Goal: Obtain resource: Obtain resource

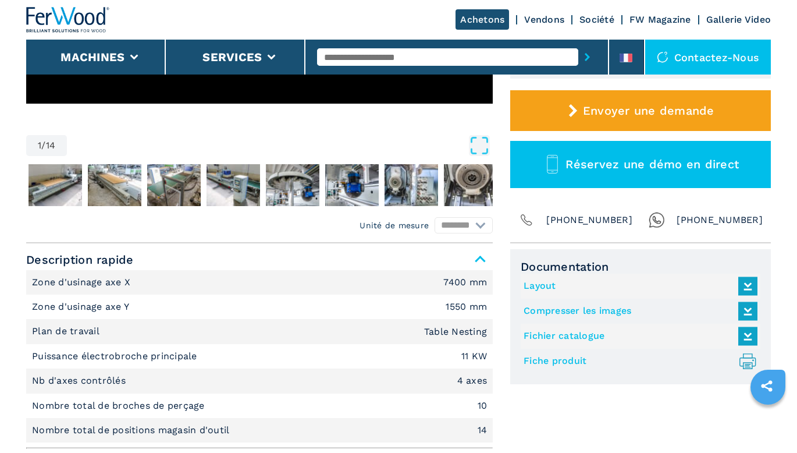
scroll to position [407, 0]
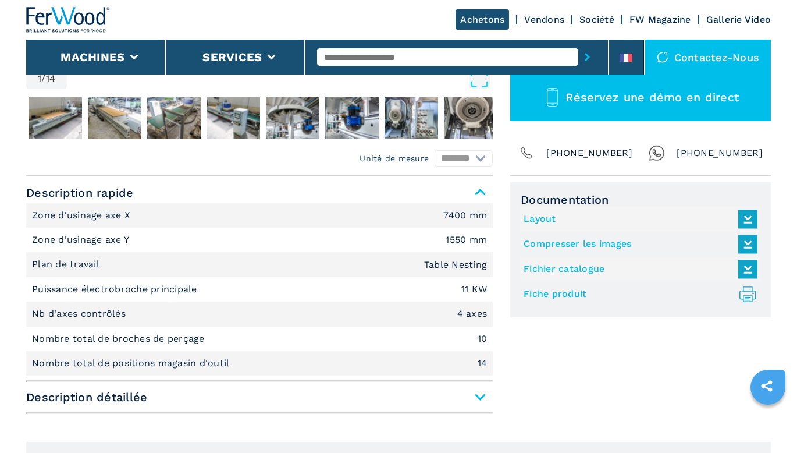
click at [543, 296] on link "Fiche produit .prefix__st0{stroke-linecap:round;stroke-linejoin:round}.prefix__…" at bounding box center [638, 294] width 228 height 19
click at [573, 267] on link "Fichier catalogue" at bounding box center [638, 269] width 228 height 19
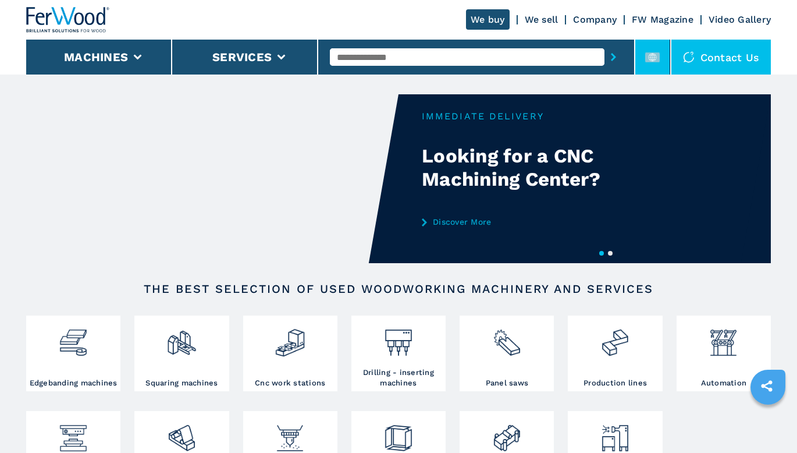
click at [655, 55] on rect at bounding box center [653, 57] width 15 height 10
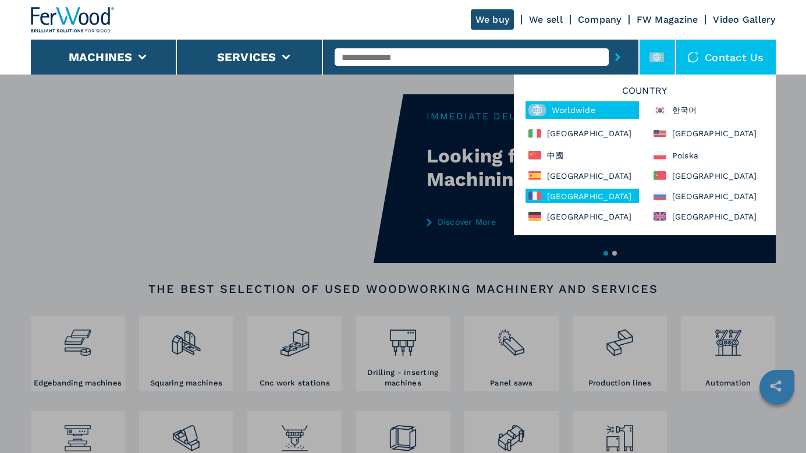
click at [569, 197] on div "France" at bounding box center [583, 196] width 114 height 15
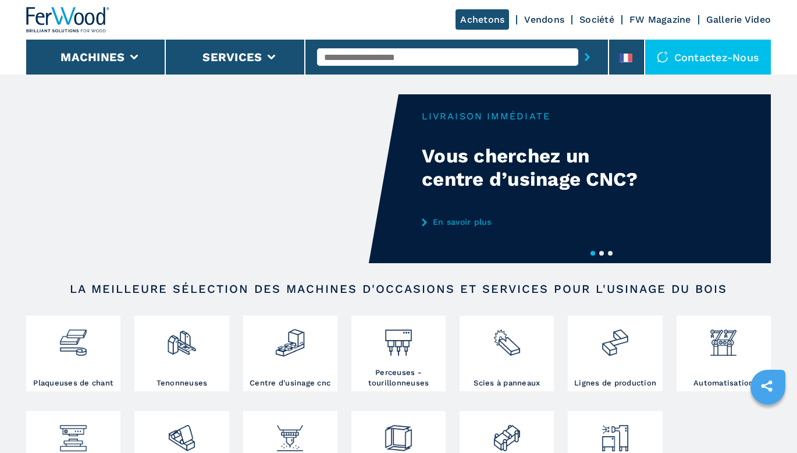
click at [429, 53] on input "text" at bounding box center [447, 56] width 261 height 17
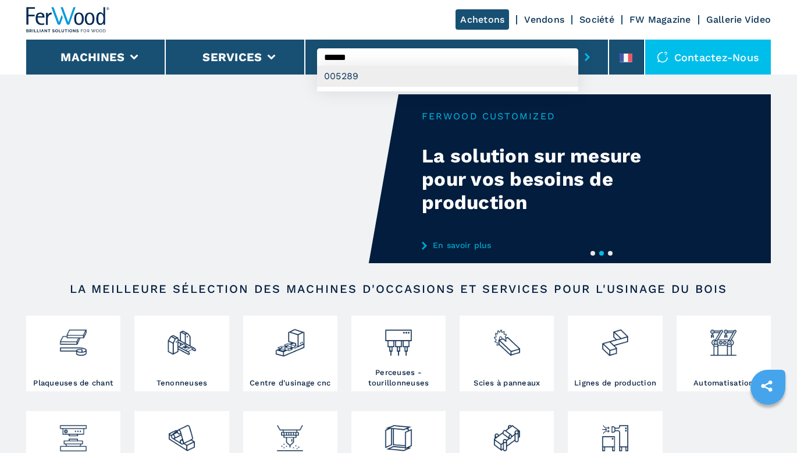
type input "******"
click at [431, 70] on div "005289" at bounding box center [447, 76] width 261 height 21
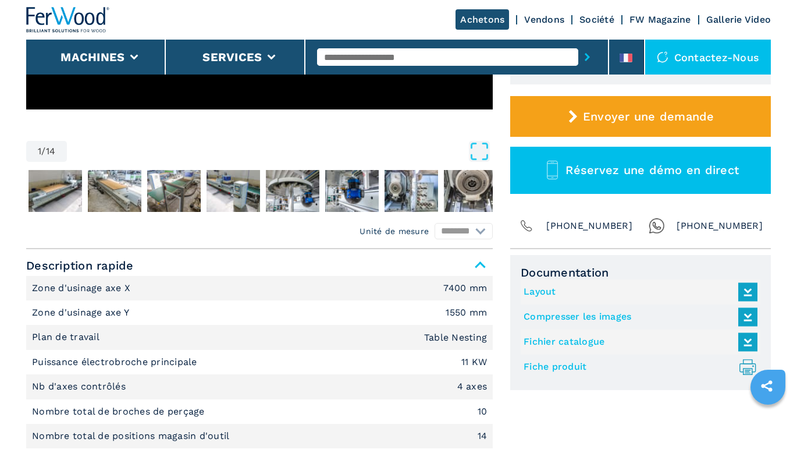
scroll to position [407, 0]
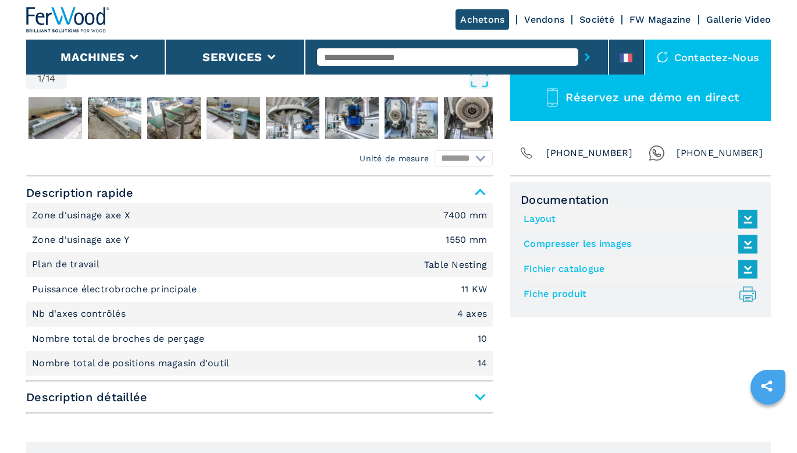
click at [583, 269] on link "Fichier catalogue" at bounding box center [638, 269] width 228 height 19
click at [586, 239] on link "Compresser les images" at bounding box center [638, 244] width 228 height 19
click at [540, 211] on link "Layout" at bounding box center [638, 219] width 228 height 19
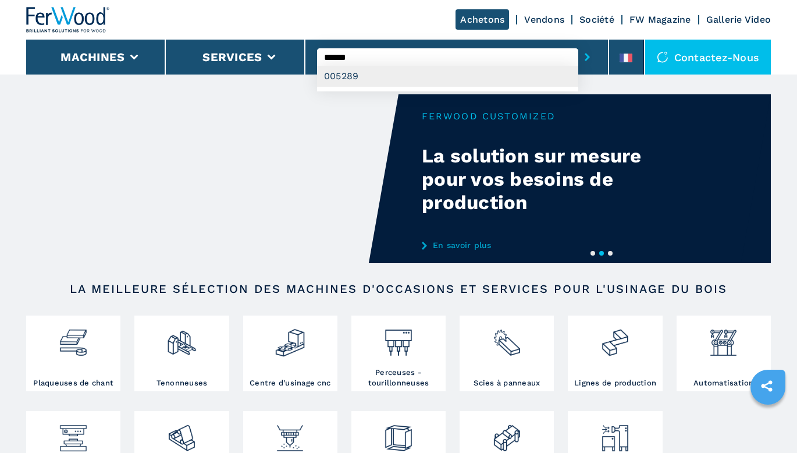
type input "******"
click at [386, 79] on div "005289" at bounding box center [447, 76] width 261 height 21
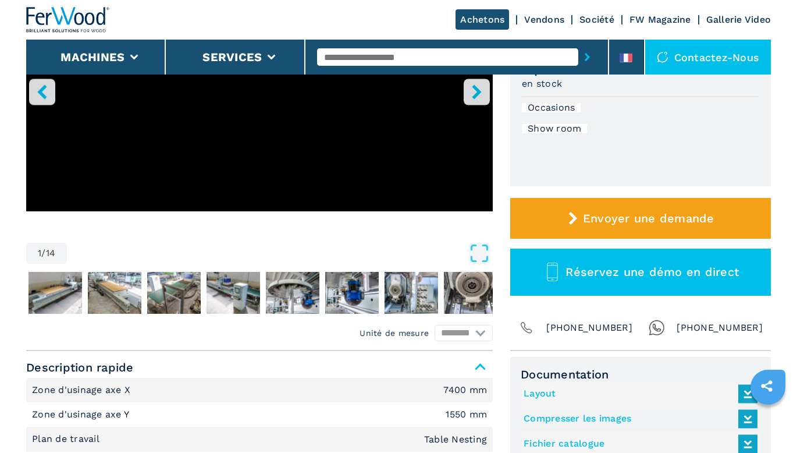
scroll to position [349, 0]
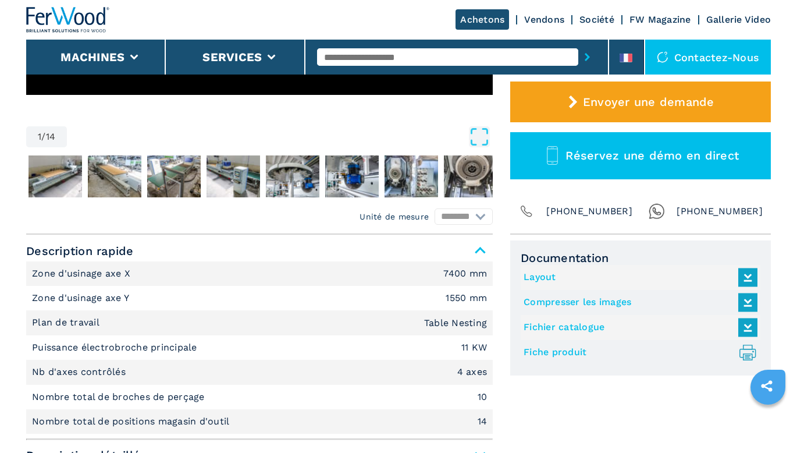
drag, startPoint x: 545, startPoint y: 273, endPoint x: 531, endPoint y: 275, distance: 14.1
click at [531, 275] on link "Layout" at bounding box center [638, 277] width 228 height 19
click at [547, 322] on link "Fichier catalogue" at bounding box center [638, 327] width 228 height 19
